Goal: Task Accomplishment & Management: Use online tool/utility

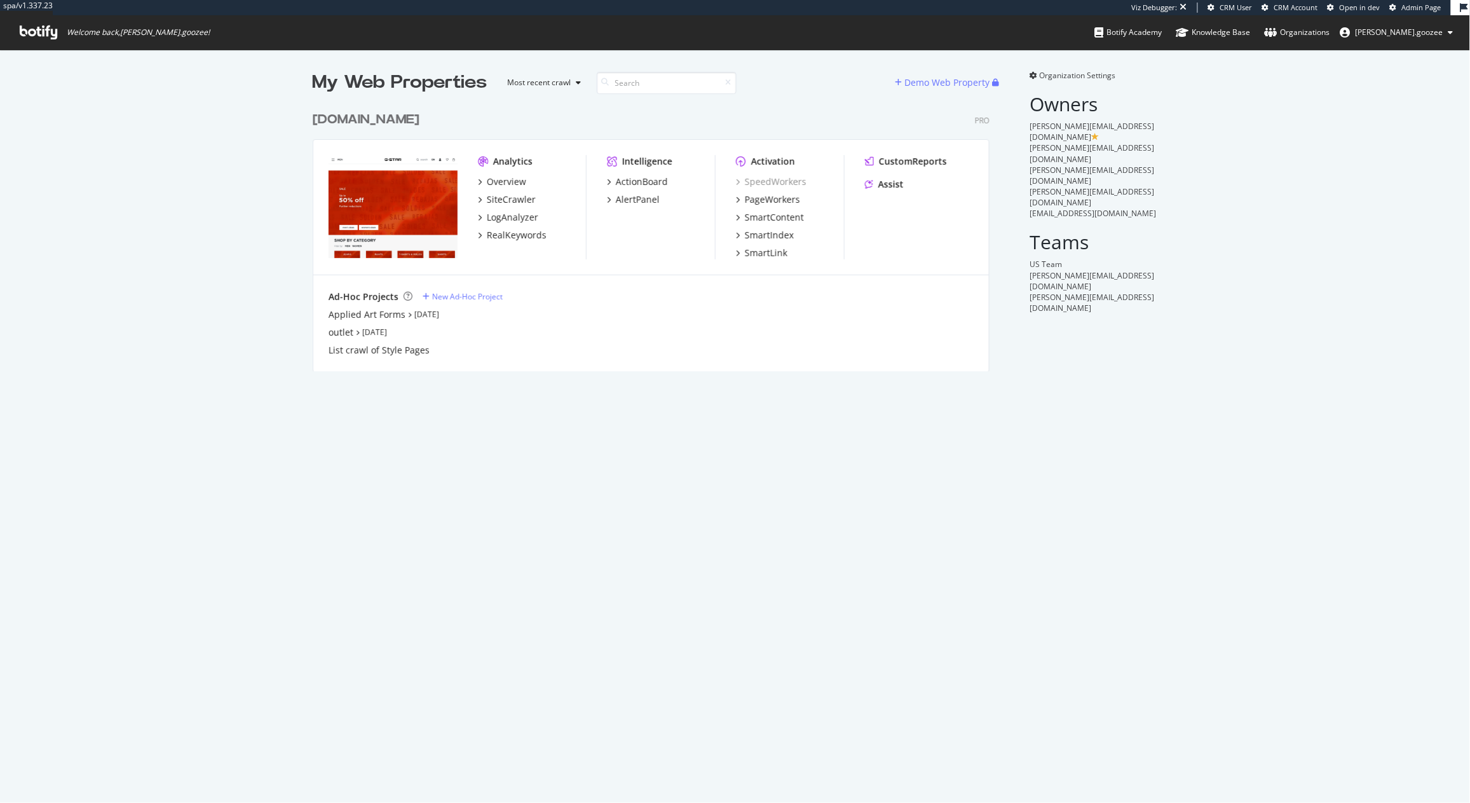
scroll to position [264, 675]
click at [513, 198] on div "SiteCrawler" at bounding box center [511, 199] width 49 height 13
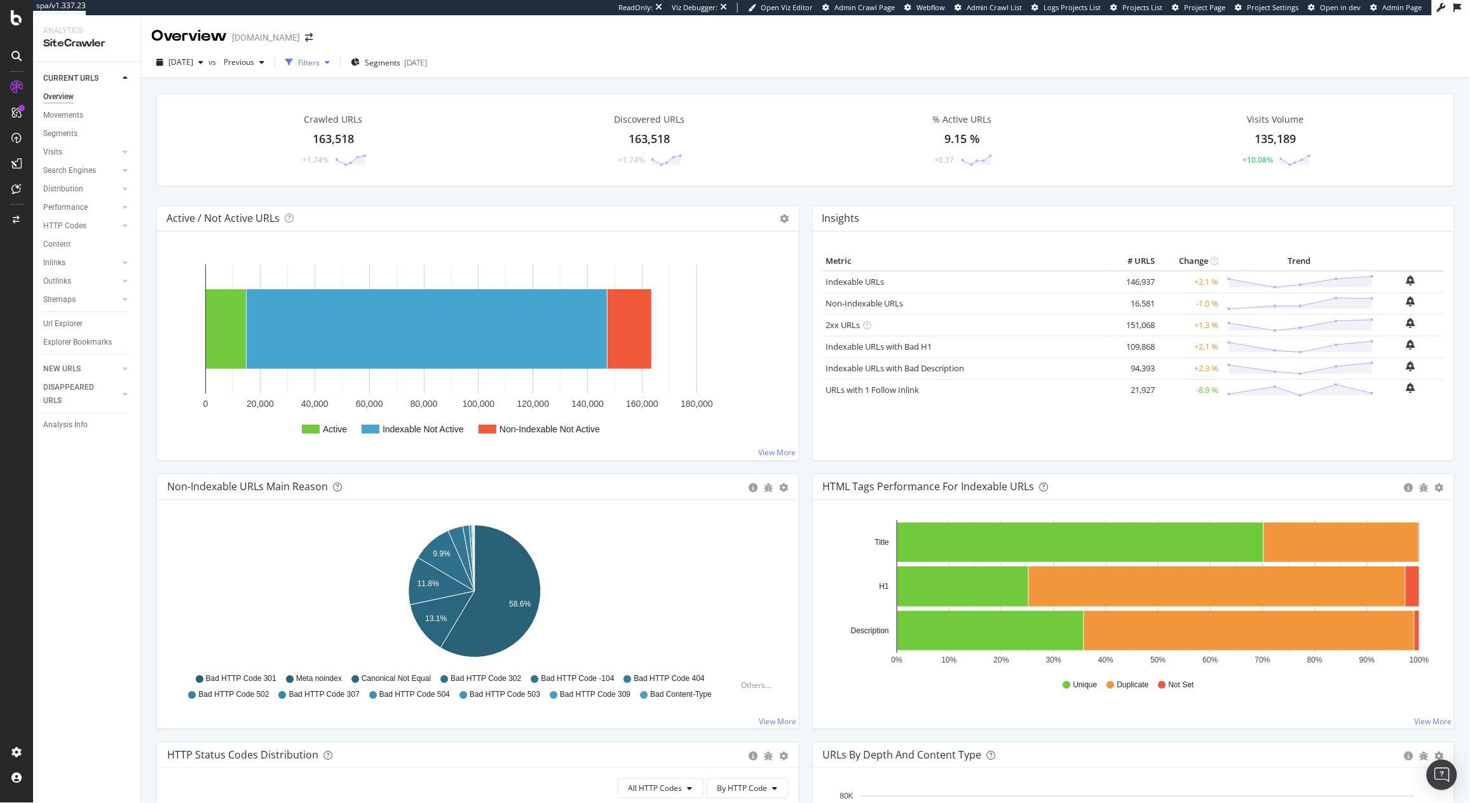
click at [335, 65] on div "button" at bounding box center [327, 62] width 15 height 8
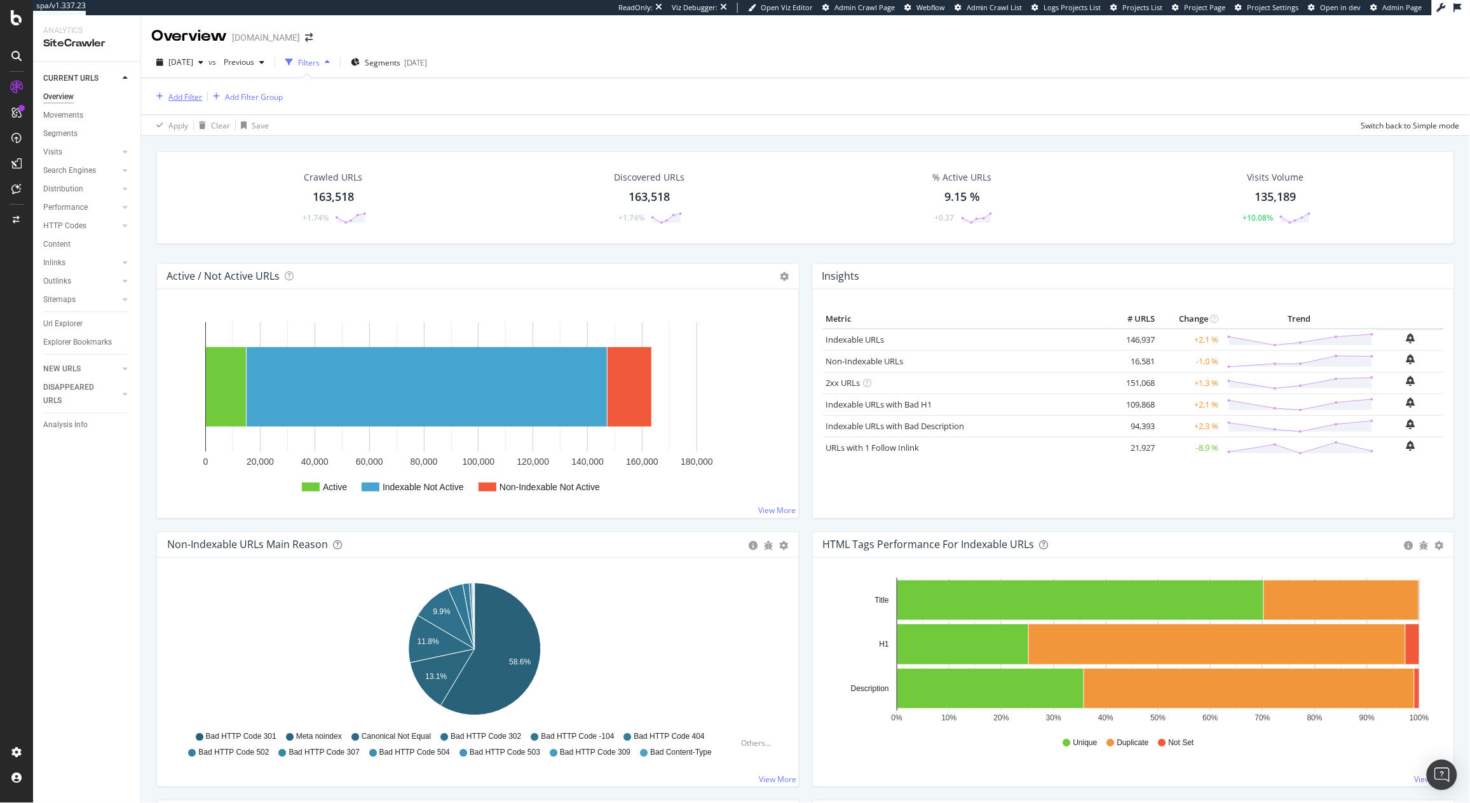
click at [192, 90] on div "Add Filter" at bounding box center [176, 97] width 51 height 14
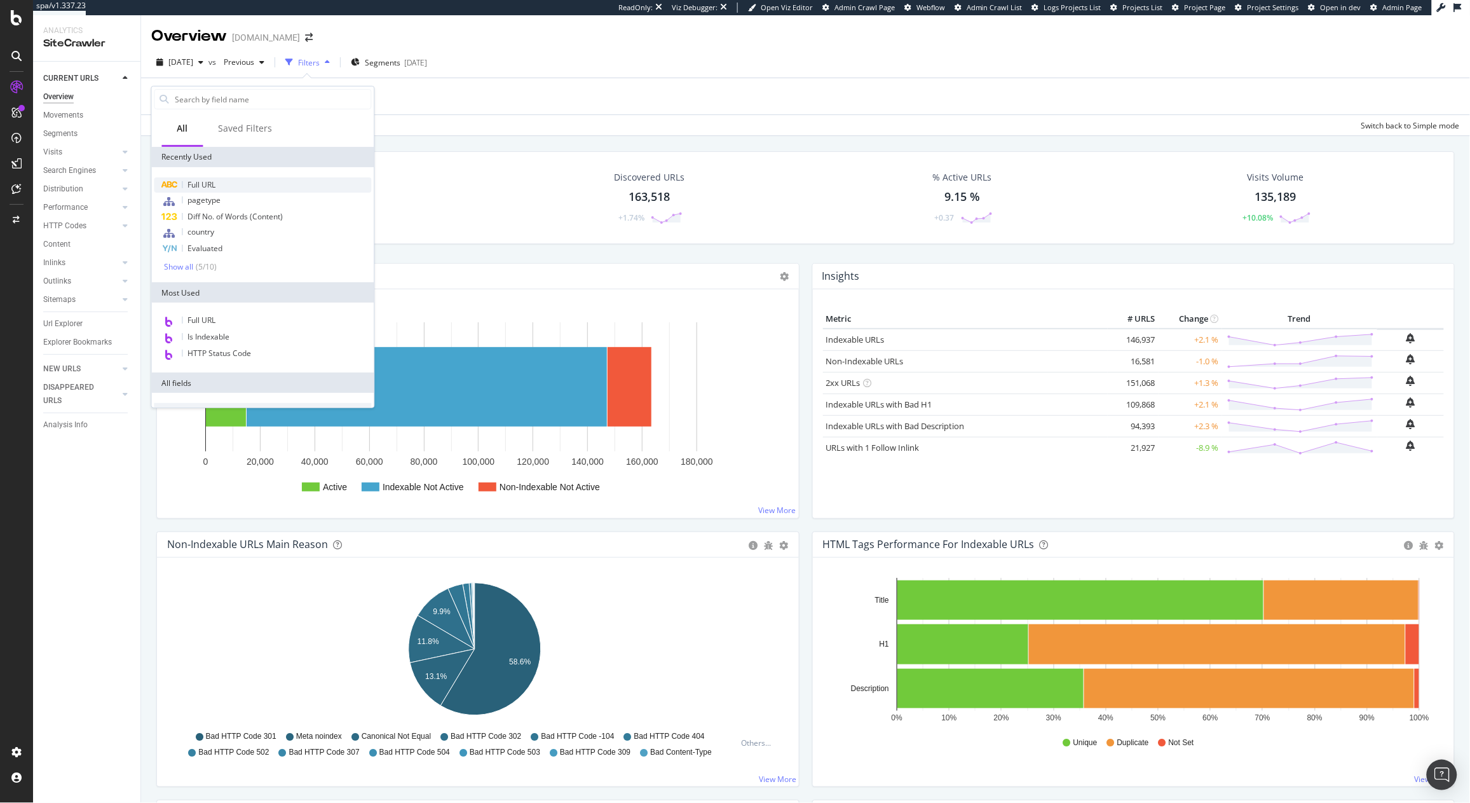
click at [214, 183] on span "Full URL" at bounding box center [202, 184] width 28 height 11
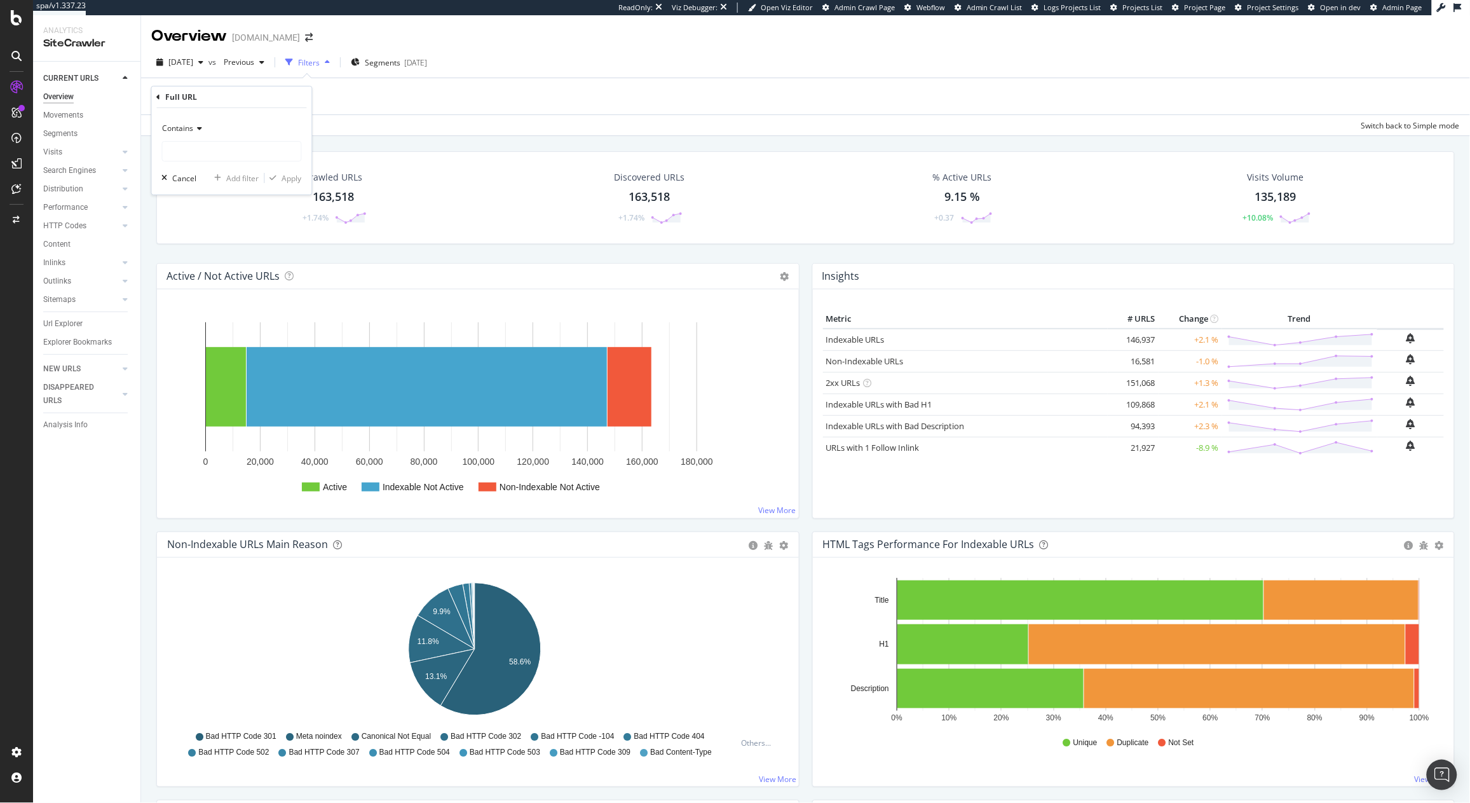
click at [205, 139] on div "Contains" at bounding box center [232, 139] width 140 height 43
click at [195, 152] on input "text" at bounding box center [232, 151] width 139 height 20
paste input "fits="
type input "fits="
click at [292, 182] on div "Apply" at bounding box center [292, 178] width 20 height 11
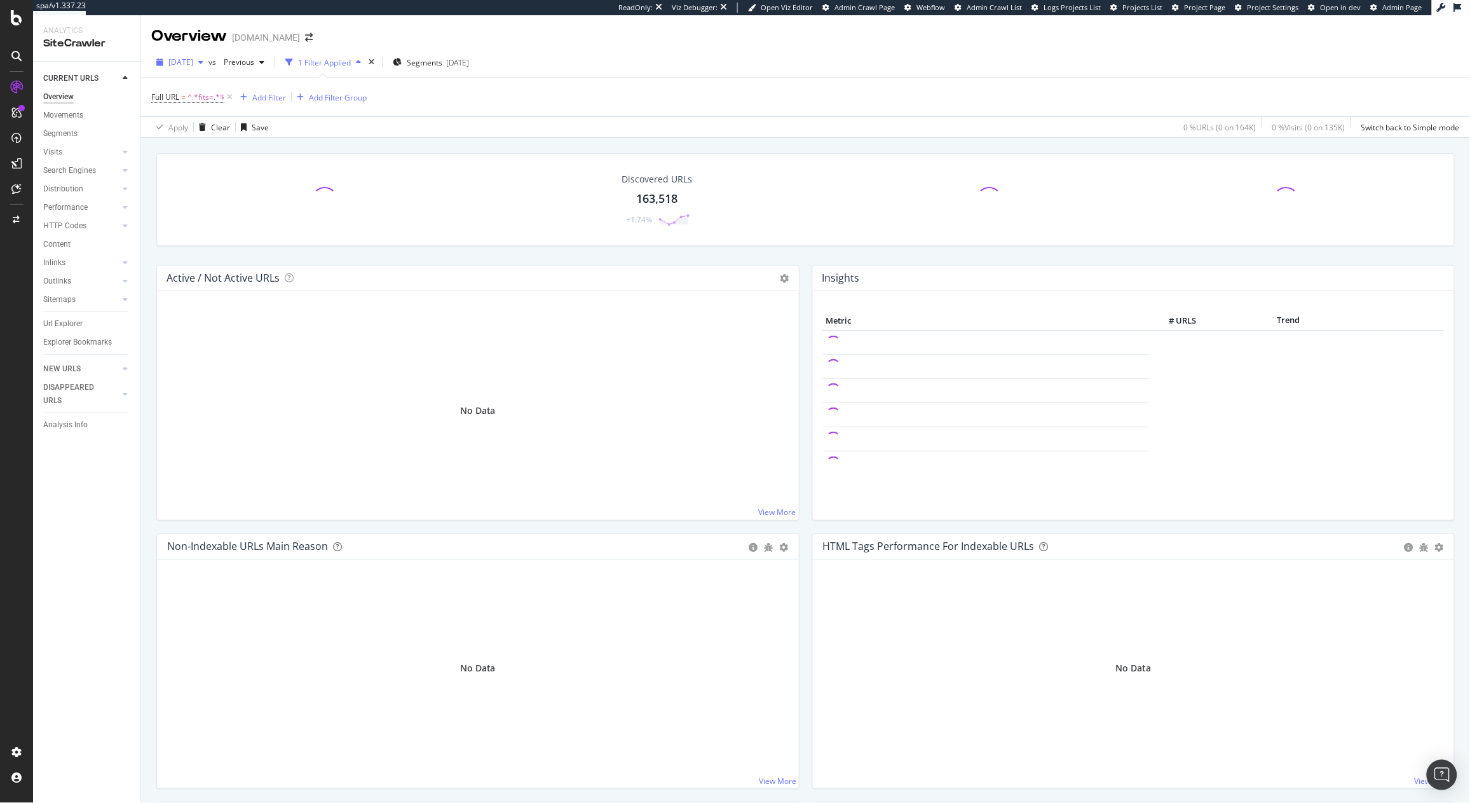
click at [194, 67] on div "[DATE]" at bounding box center [179, 62] width 57 height 19
click at [536, 115] on div "Full URL = ^.*fits=.*$ Add Filter Add Filter Group" at bounding box center [805, 97] width 1309 height 38
